Goal: Task Accomplishment & Management: Use online tool/utility

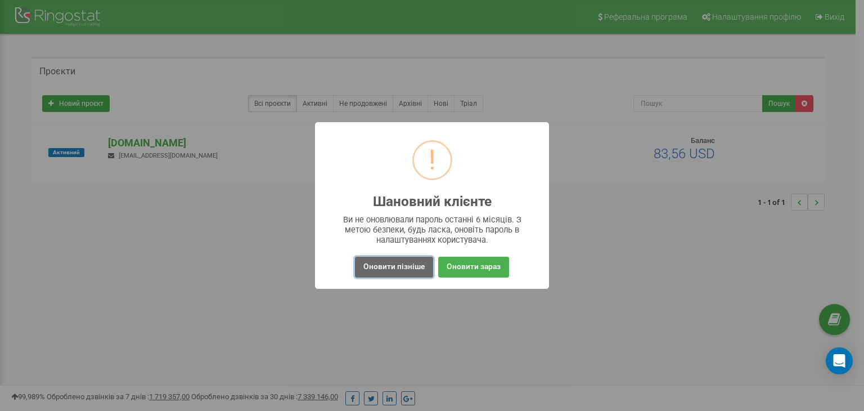
click at [376, 265] on button "Оновити пізніше" at bounding box center [394, 267] width 78 height 21
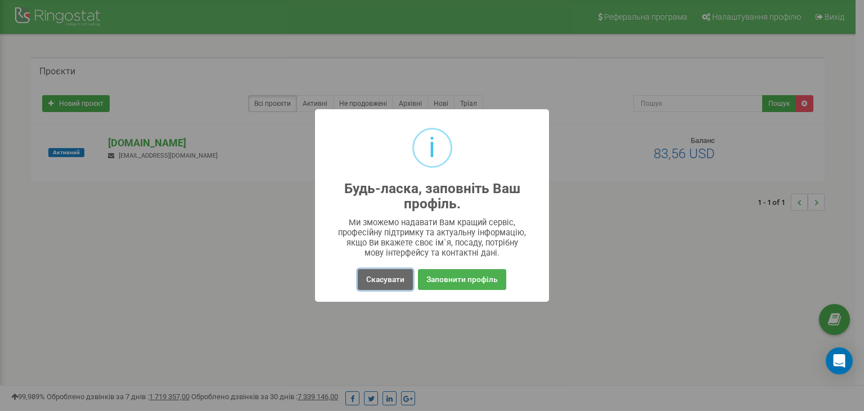
click at [383, 276] on button "Скасувати" at bounding box center [385, 279] width 55 height 21
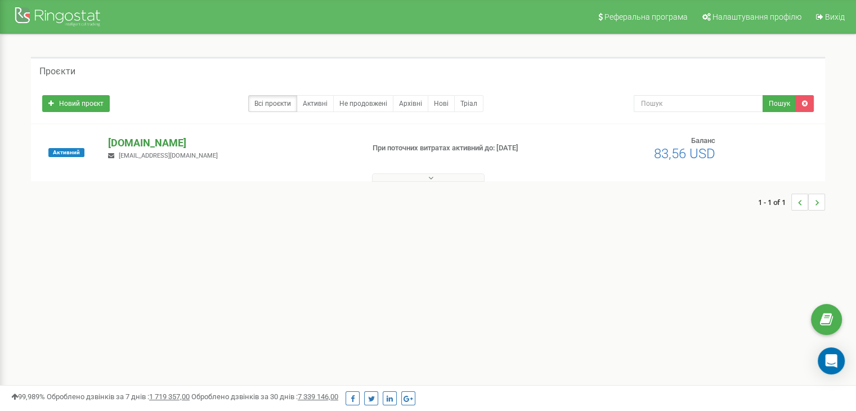
click at [135, 141] on p "[DOMAIN_NAME]" at bounding box center [231, 143] width 246 height 15
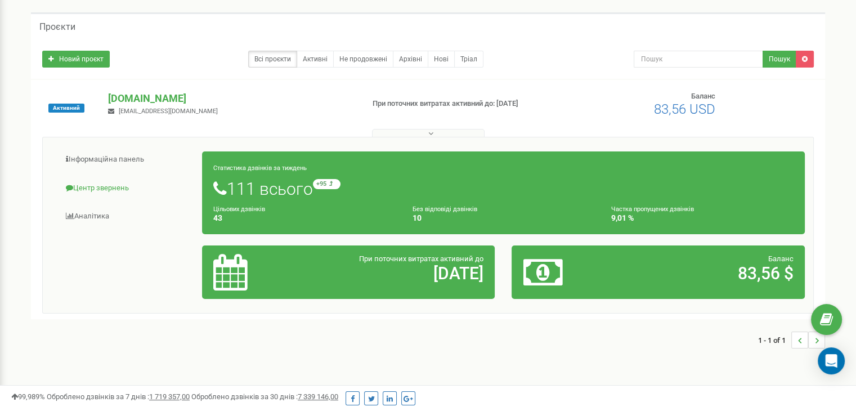
scroll to position [113, 0]
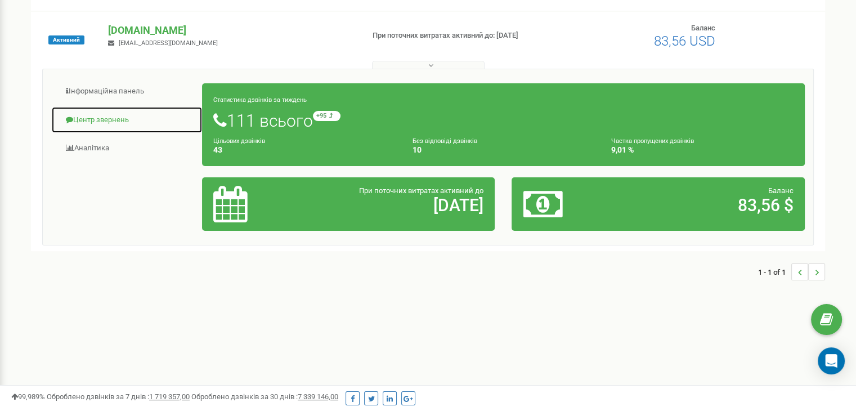
click at [101, 120] on link "Центр звернень" at bounding box center [126, 120] width 151 height 28
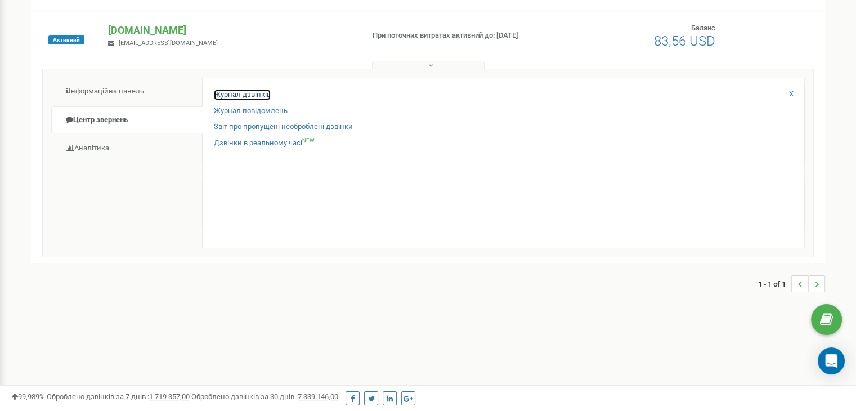
click at [241, 96] on link "Журнал дзвінків" at bounding box center [242, 94] width 57 height 11
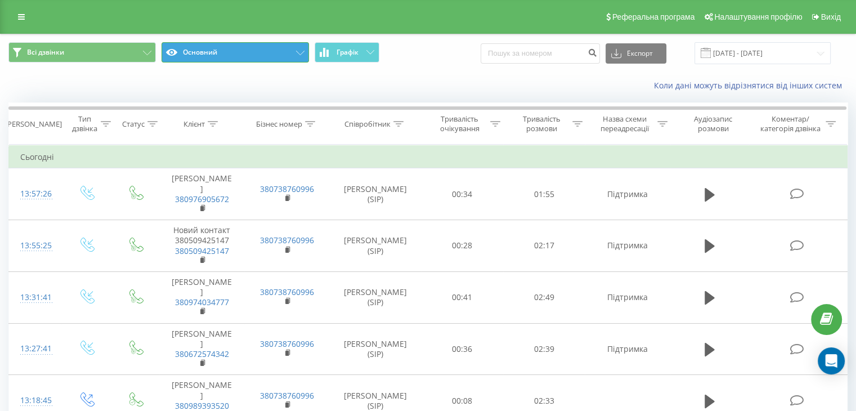
click at [200, 52] on button "Основний" at bounding box center [235, 52] width 147 height 20
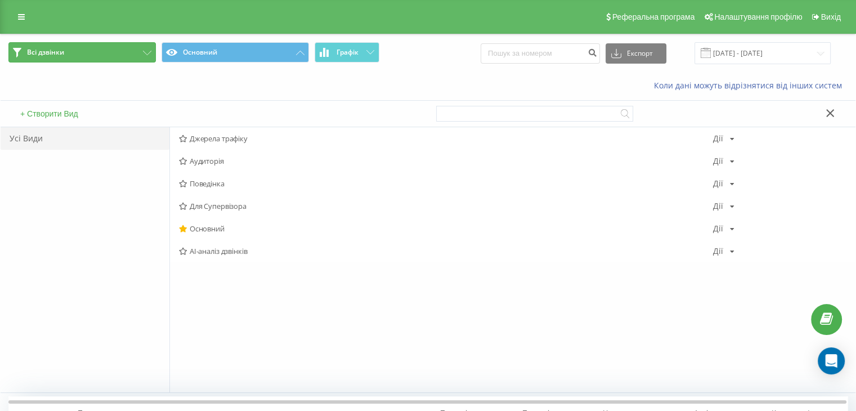
click at [88, 50] on button "Всі дзвінки" at bounding box center [81, 52] width 147 height 20
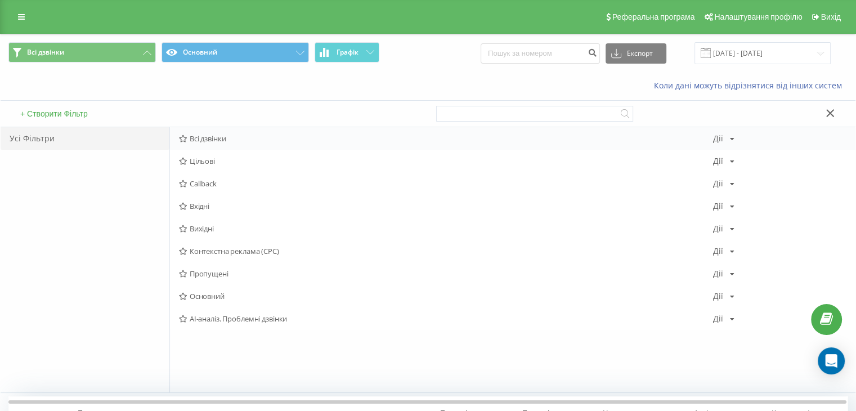
click at [212, 142] on span "Всі дзвінки" at bounding box center [446, 139] width 534 height 8
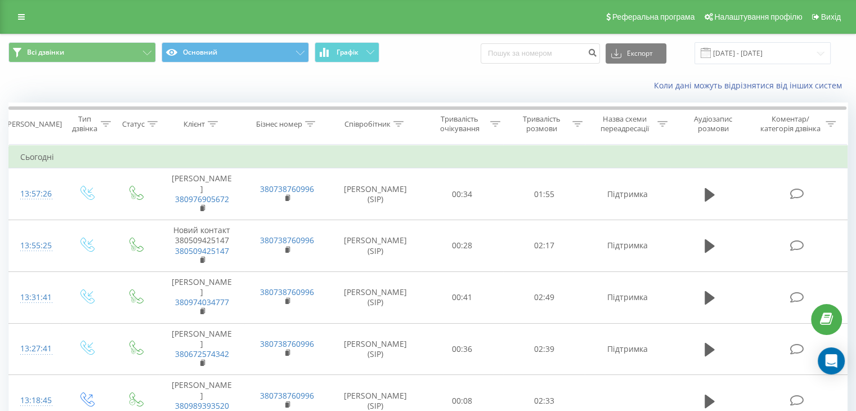
scroll to position [56, 0]
